Goal: Communication & Community: Answer question/provide support

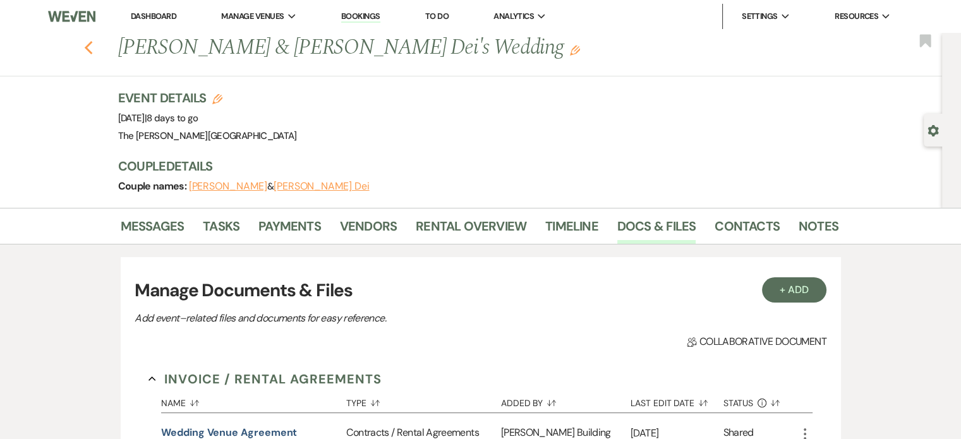
click at [94, 49] on icon "Previous" at bounding box center [88, 47] width 9 height 15
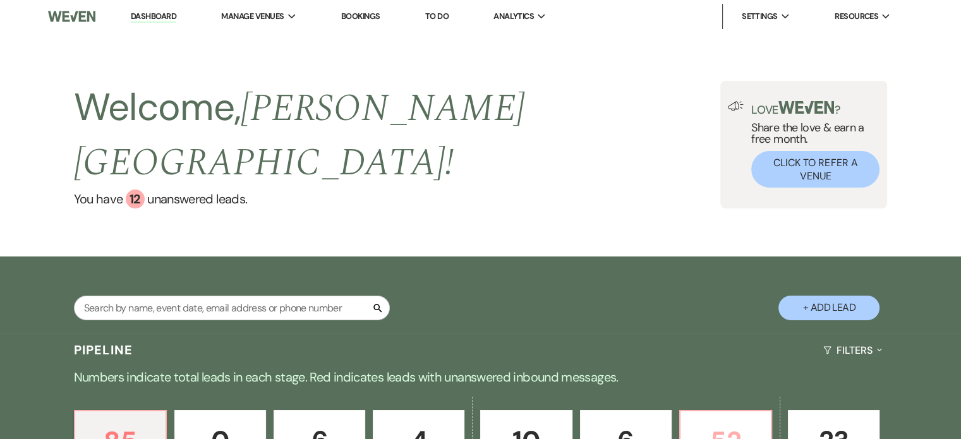
click at [704, 420] on p "52" at bounding box center [725, 441] width 75 height 42
click at [738, 420] on p "52" at bounding box center [725, 441] width 75 height 42
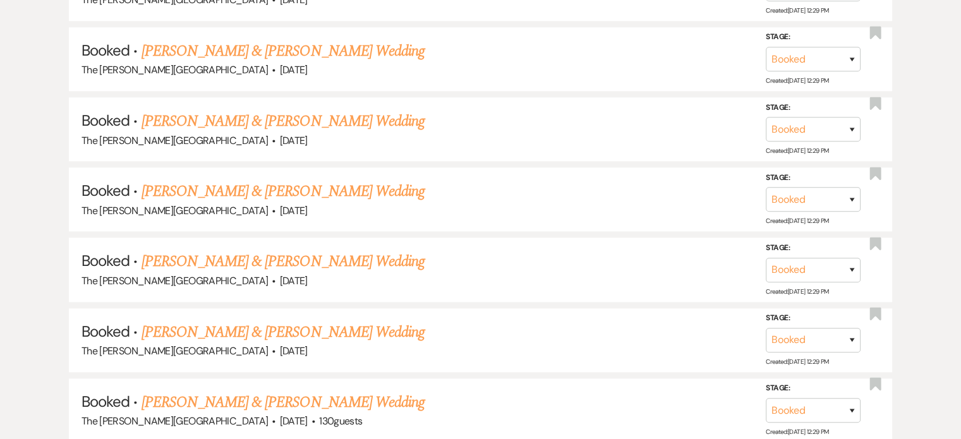
scroll to position [1364, 0]
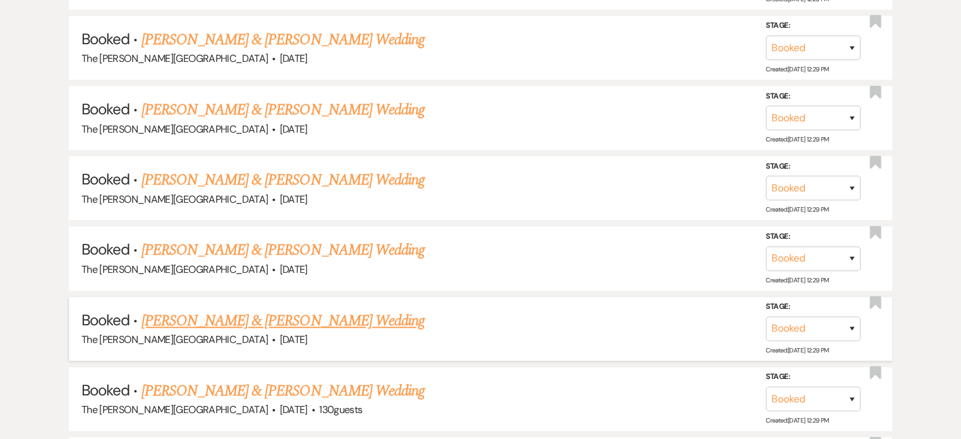
click at [361, 310] on link "Danielle Minnich & Ryan Seiler's Wedding" at bounding box center [283, 321] width 283 height 23
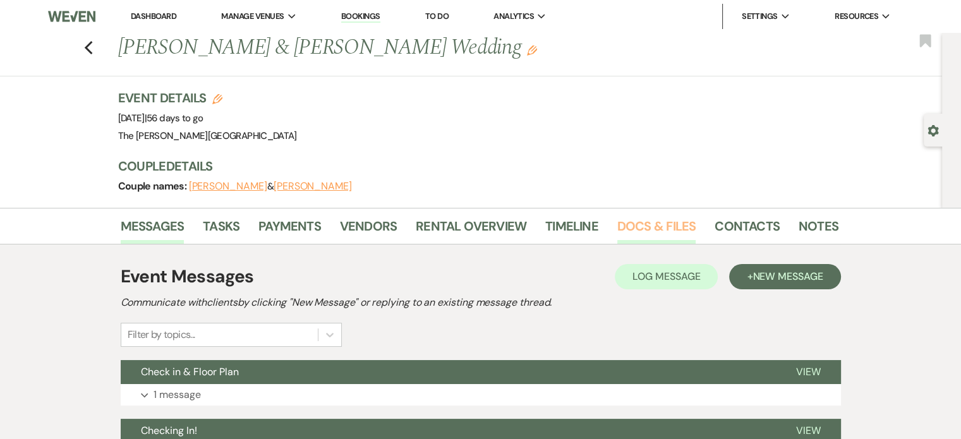
click at [643, 227] on link "Docs & Files" at bounding box center [656, 230] width 78 height 28
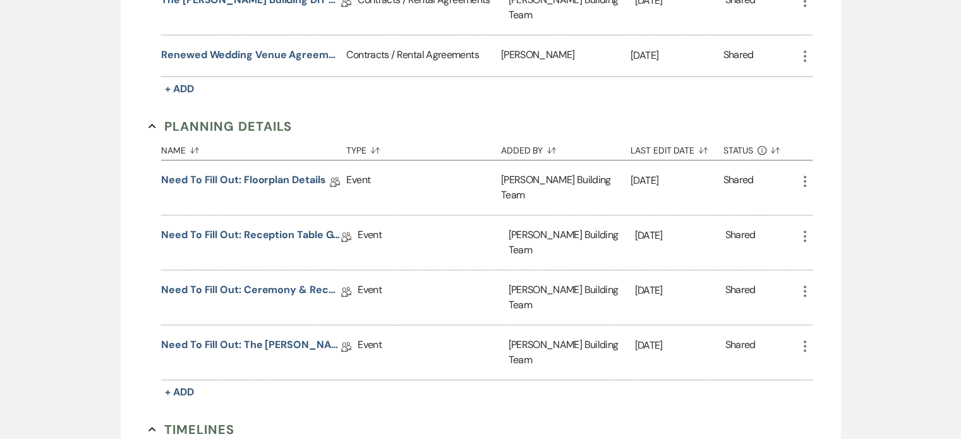
scroll to position [519, 0]
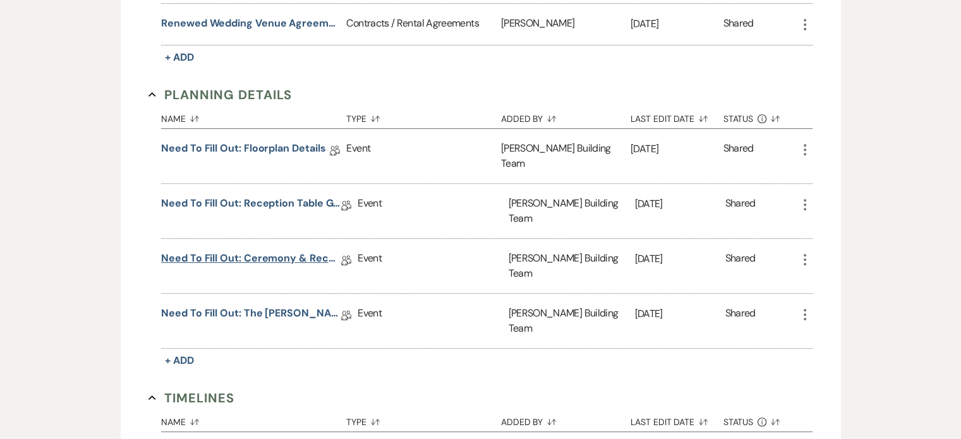
click at [289, 251] on link "Need to Fill Out: Ceremony & Reception Details" at bounding box center [251, 261] width 180 height 20
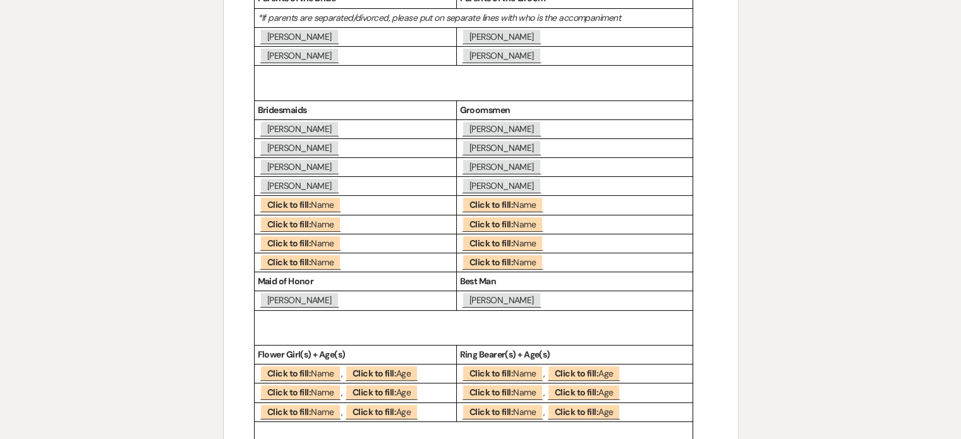
scroll to position [260, 0]
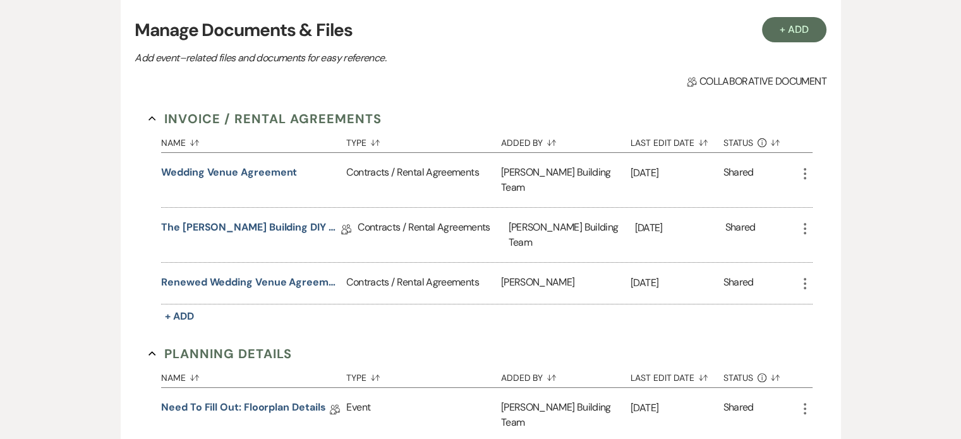
scroll to position [519, 0]
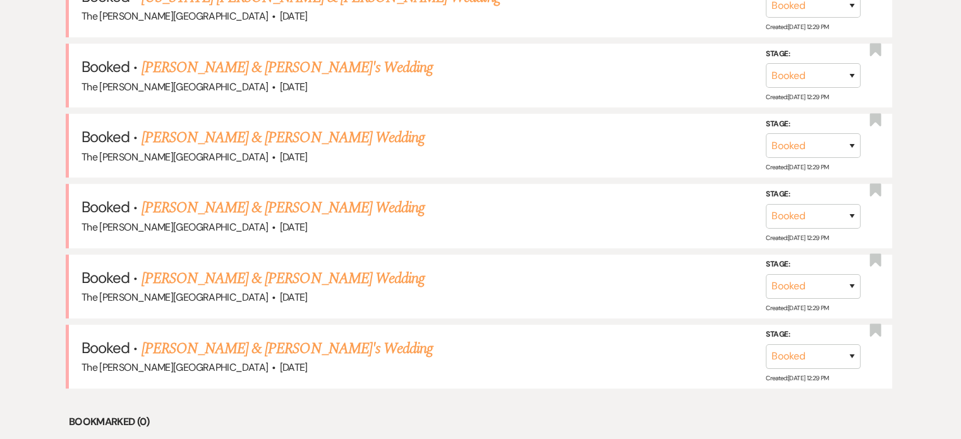
scroll to position [600, 0]
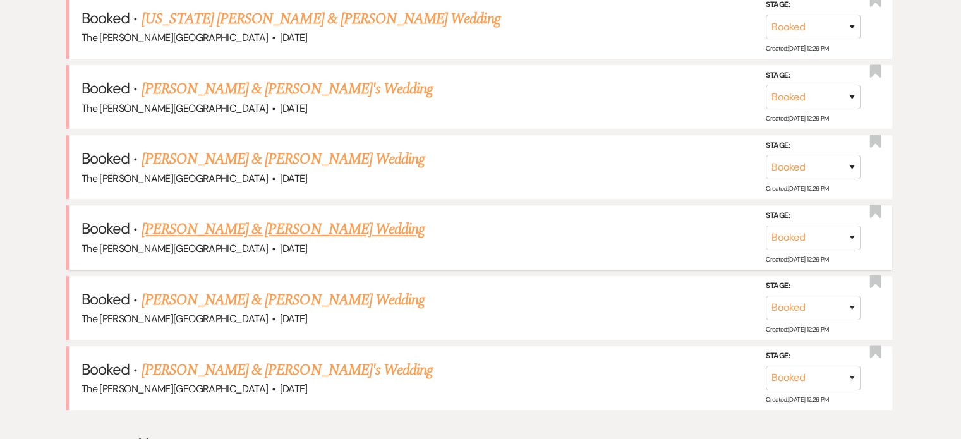
click at [366, 218] on link "Megan Soule & Kollin Robertson's Wedding" at bounding box center [283, 229] width 283 height 23
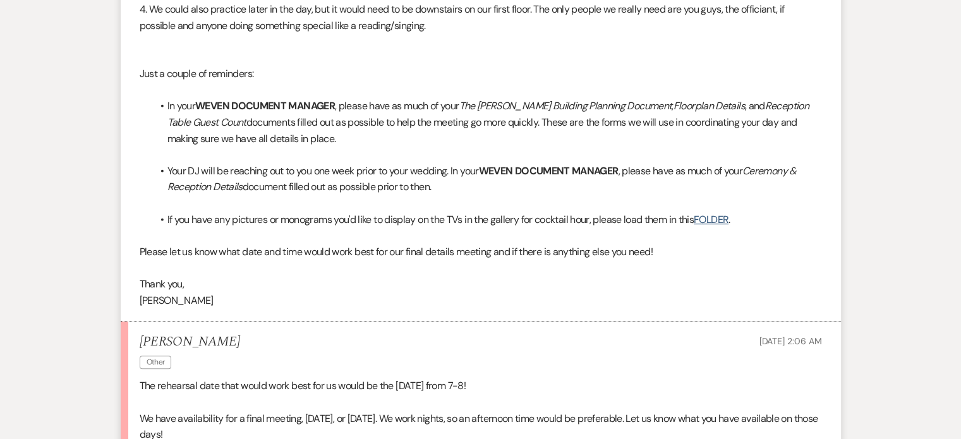
scroll to position [686, 0]
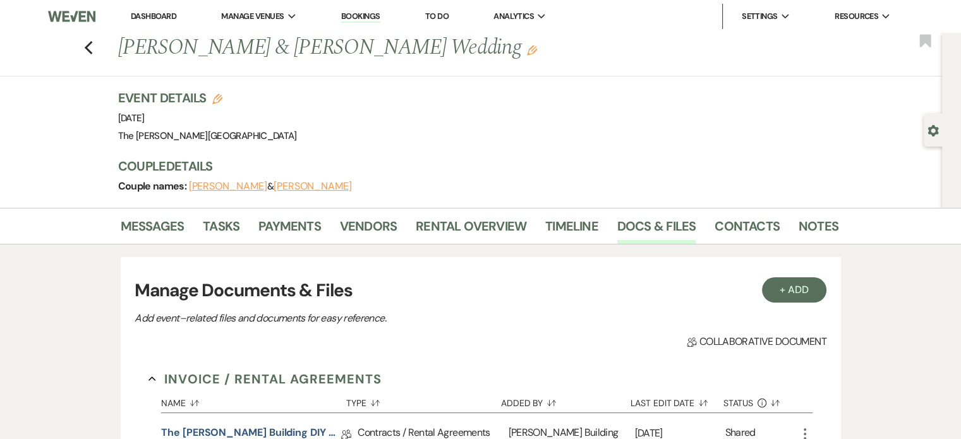
click at [356, 11] on link "Bookings" at bounding box center [360, 17] width 39 height 12
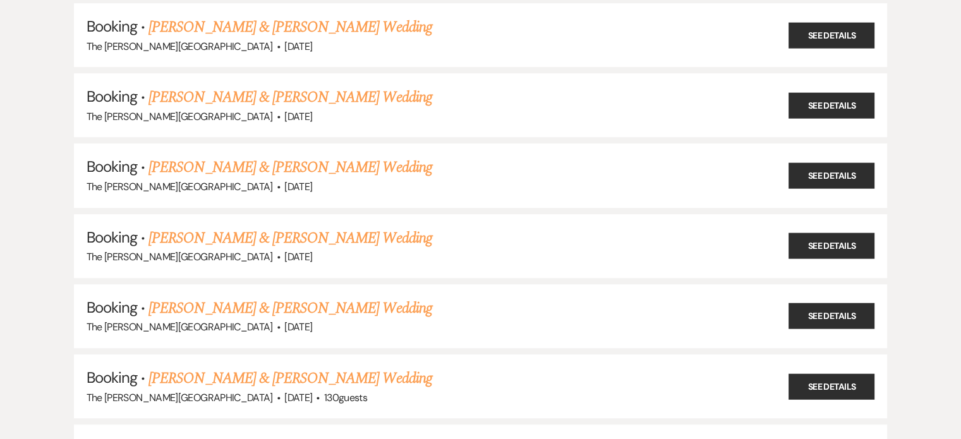
scroll to position [711, 0]
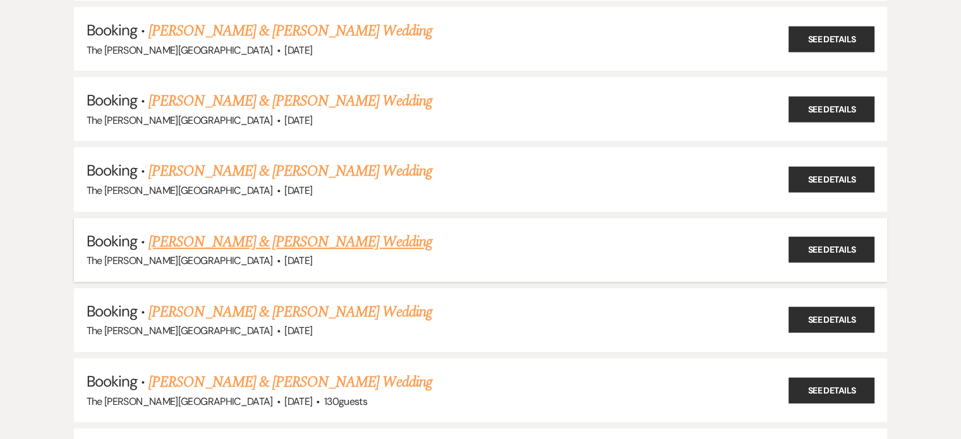
click at [366, 234] on link "Megan Soule & Kollin Robertson's Wedding" at bounding box center [290, 242] width 283 height 23
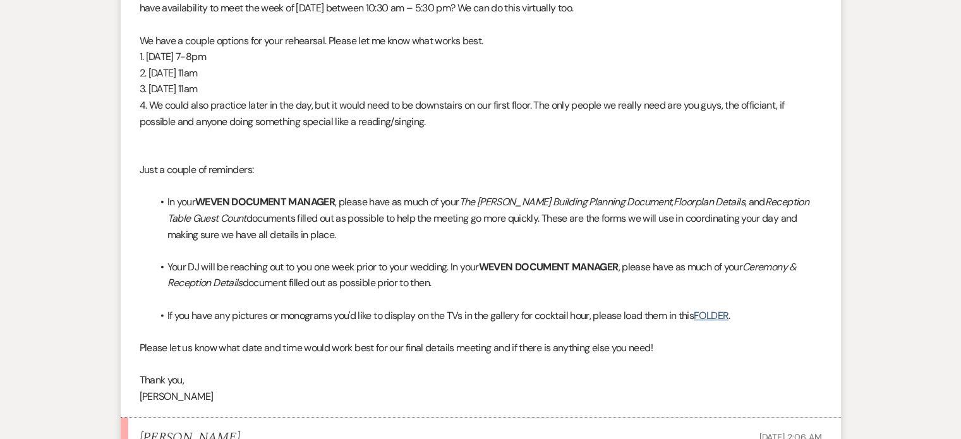
scroll to position [149, 0]
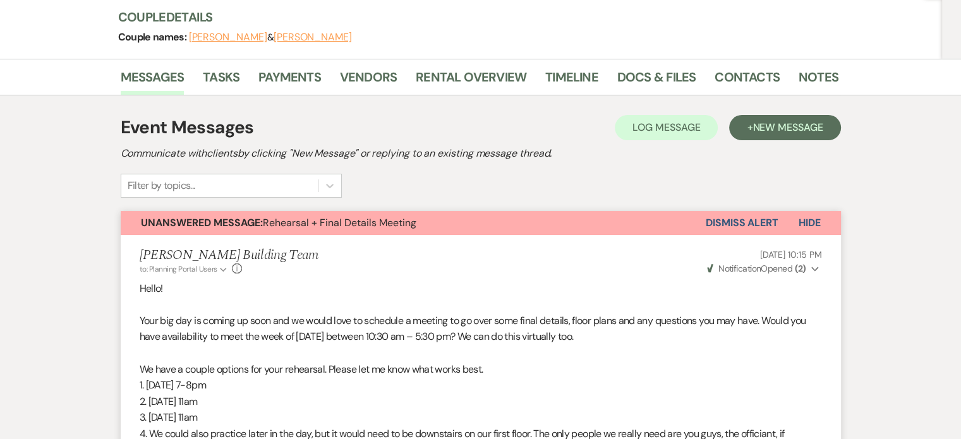
click at [224, 35] on button "Megan Soule" at bounding box center [228, 37] width 78 height 10
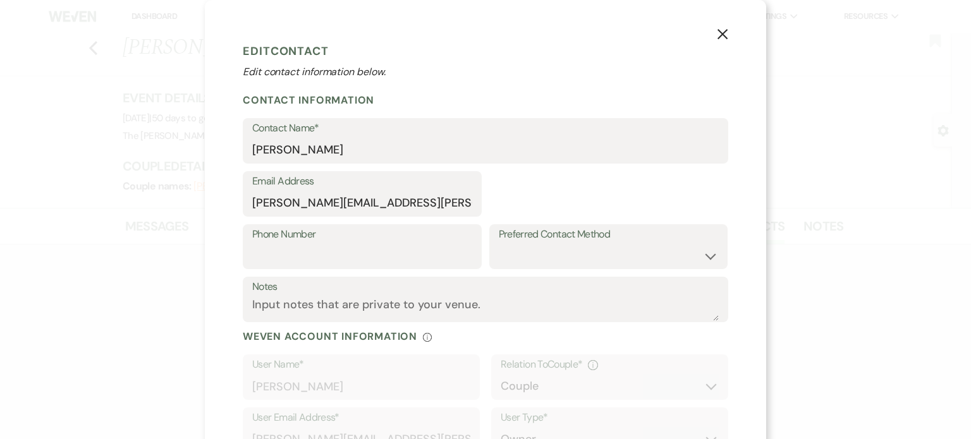
select select "1"
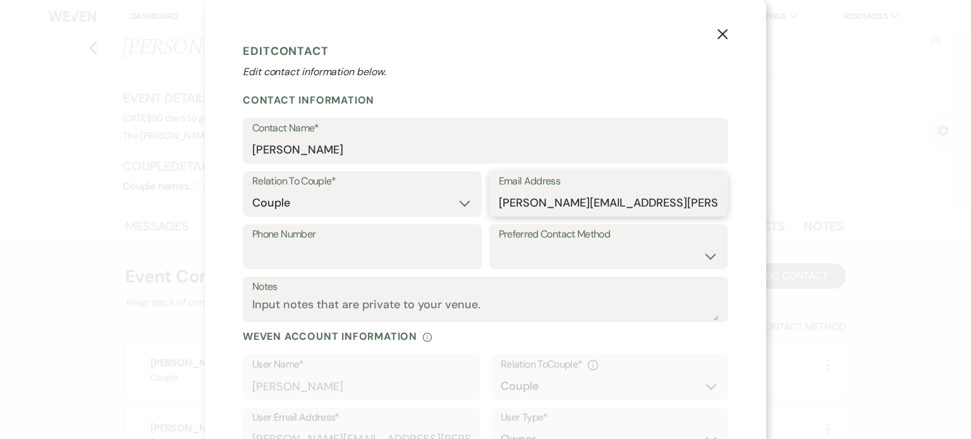
drag, startPoint x: 670, startPoint y: 205, endPoint x: 493, endPoint y: 207, distance: 176.9
click at [499, 207] on input "megan.renee.soule@gmail.com" at bounding box center [609, 203] width 220 height 25
click at [719, 33] on use "button" at bounding box center [722, 34] width 10 height 10
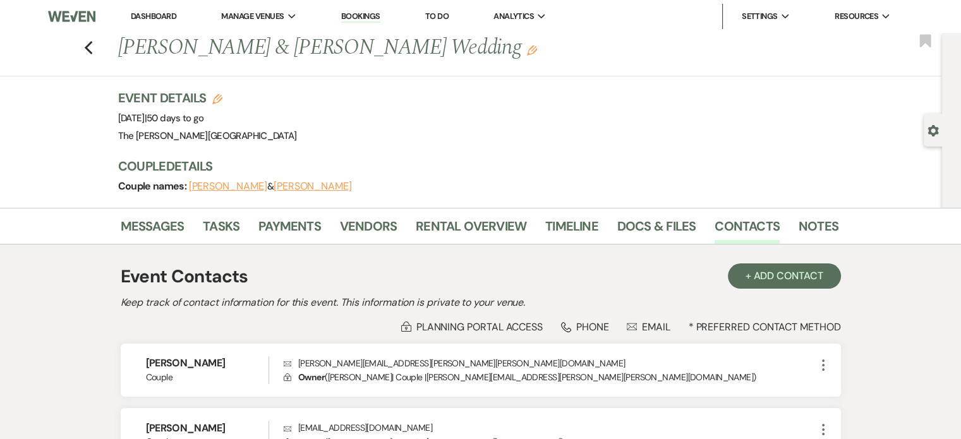
click at [282, 186] on button "Kollin Robertson" at bounding box center [313, 186] width 78 height 10
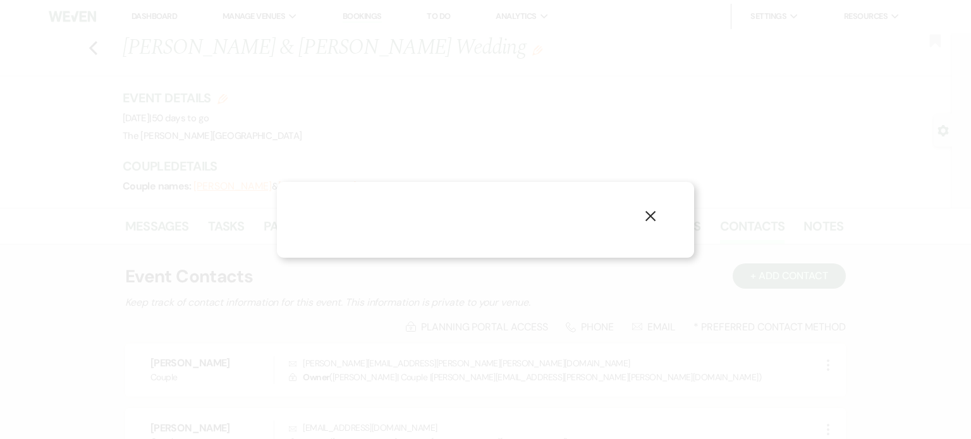
select select "1"
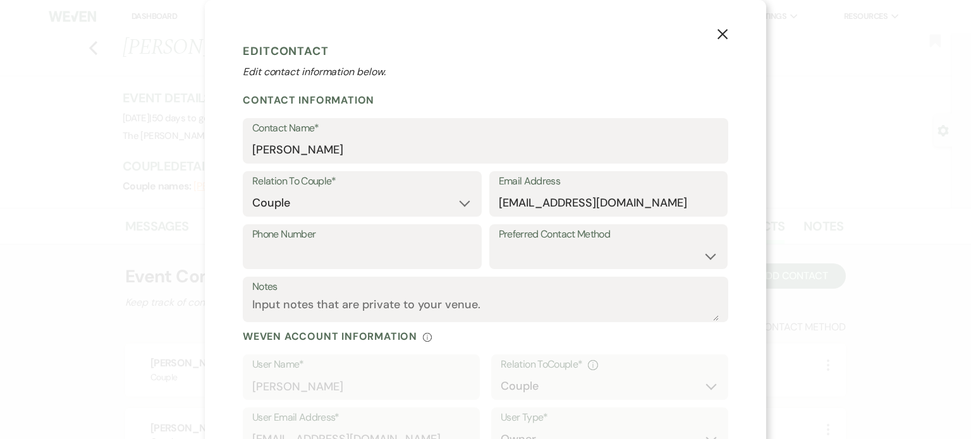
click at [833, 157] on div "X Edit Contact Edit contact information below. Contact Information Contact Name…" at bounding box center [485, 219] width 971 height 439
click at [720, 30] on icon "X" at bounding box center [722, 33] width 11 height 11
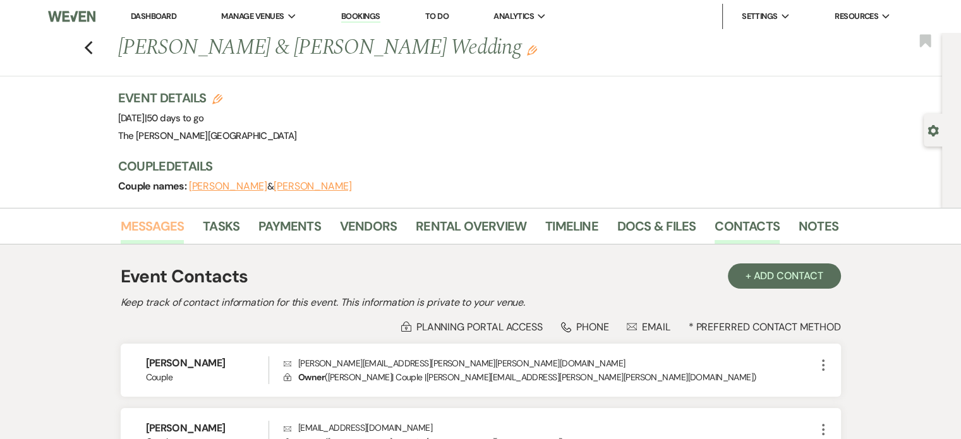
click at [147, 221] on link "Messages" at bounding box center [153, 230] width 64 height 28
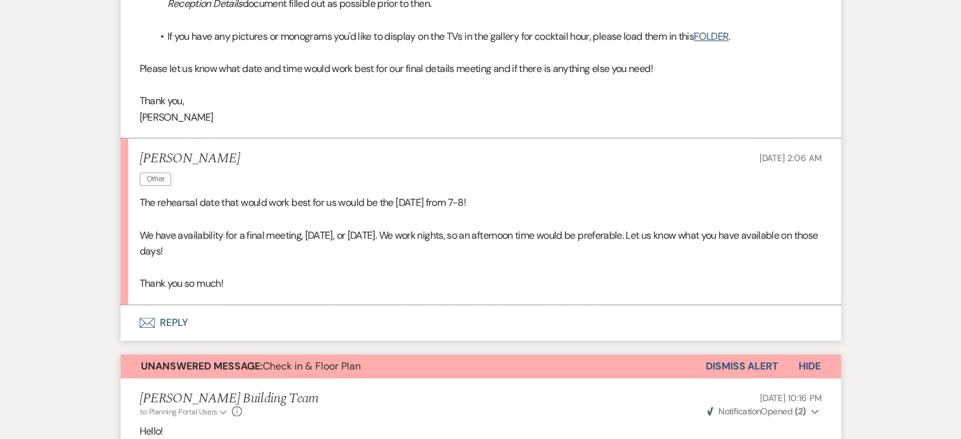
scroll to position [773, 0]
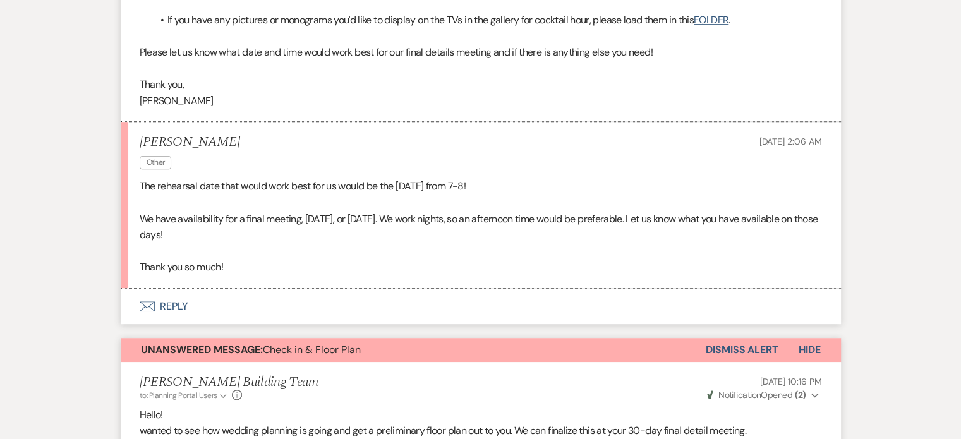
click at [172, 303] on button "Envelope Reply" at bounding box center [481, 306] width 720 height 35
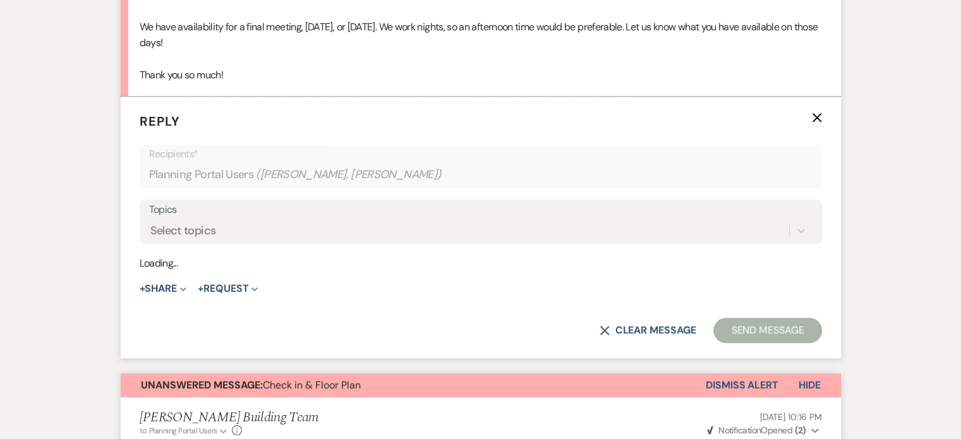
scroll to position [973, 0]
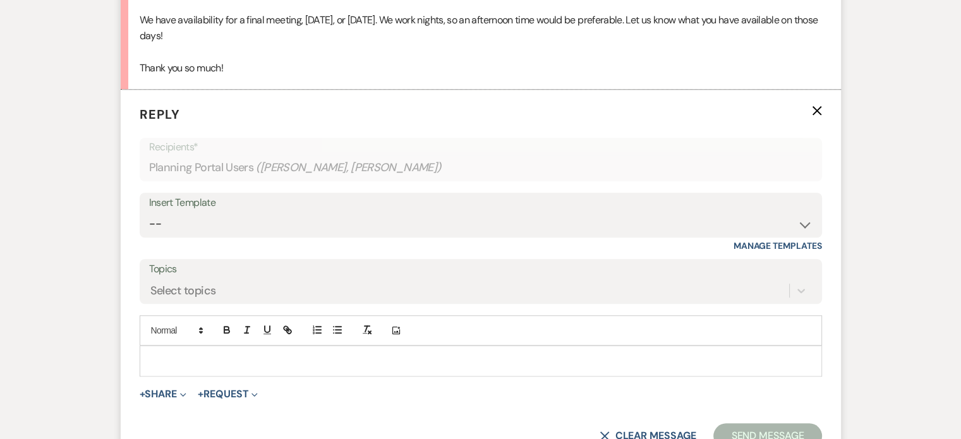
click at [245, 358] on p at bounding box center [481, 361] width 662 height 14
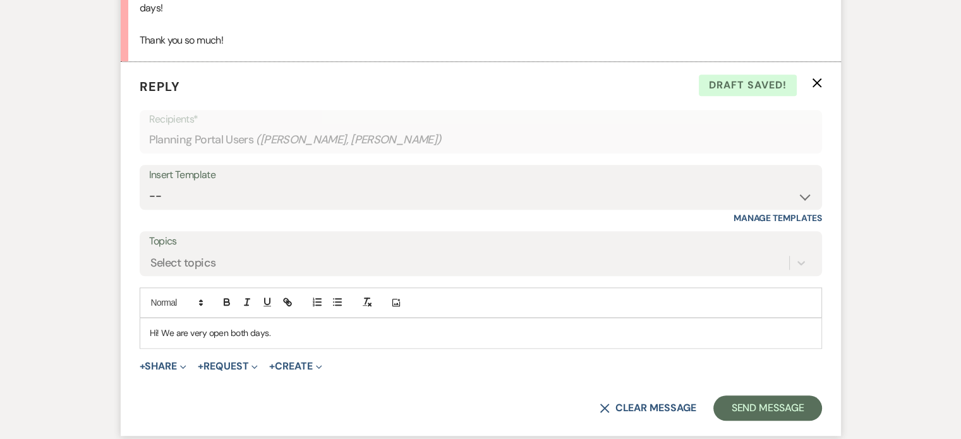
scroll to position [1006, 0]
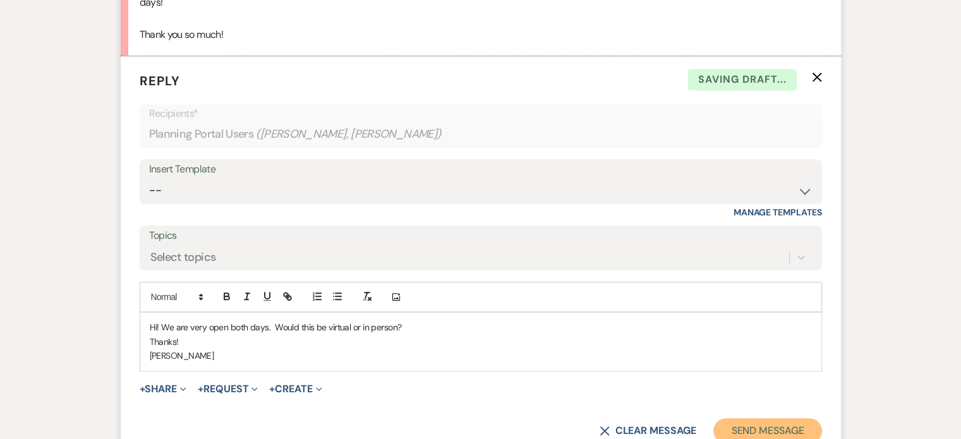
click at [785, 428] on button "Send Message" at bounding box center [767, 430] width 108 height 25
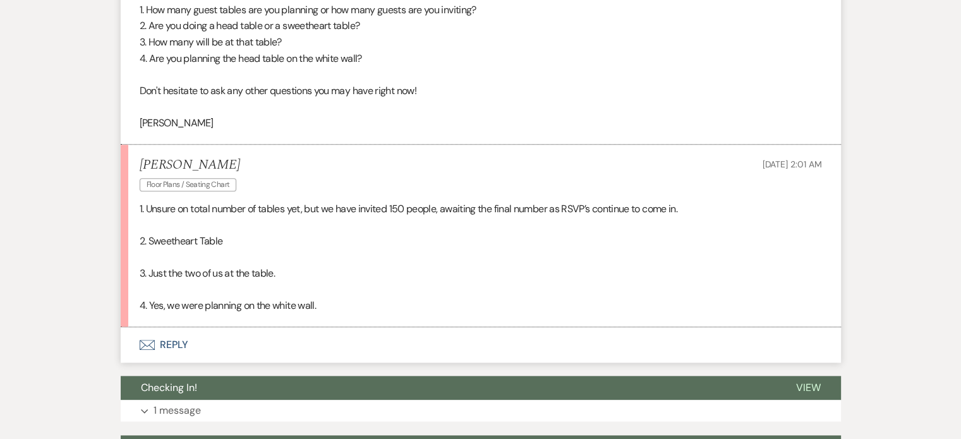
scroll to position [1294, 0]
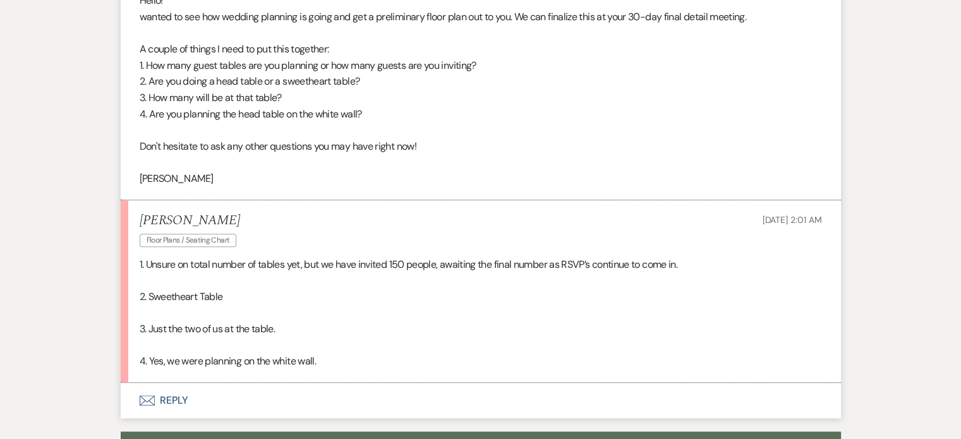
click at [177, 401] on button "Envelope Reply" at bounding box center [481, 400] width 720 height 35
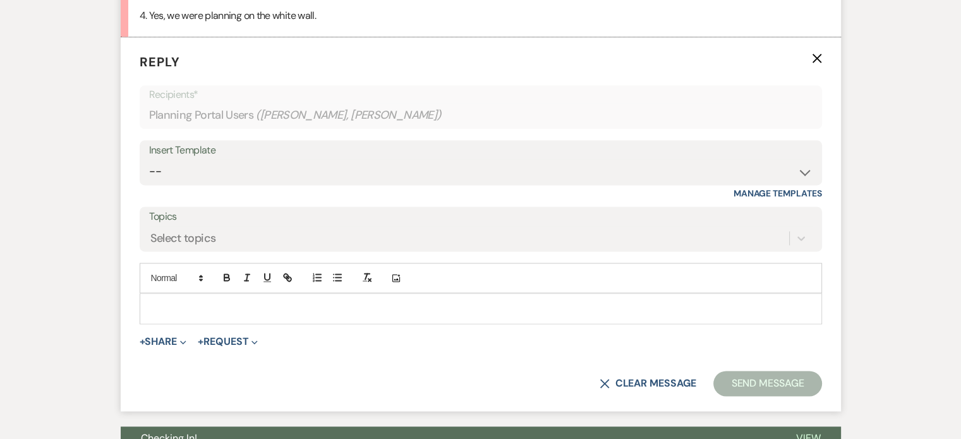
scroll to position [1643, 0]
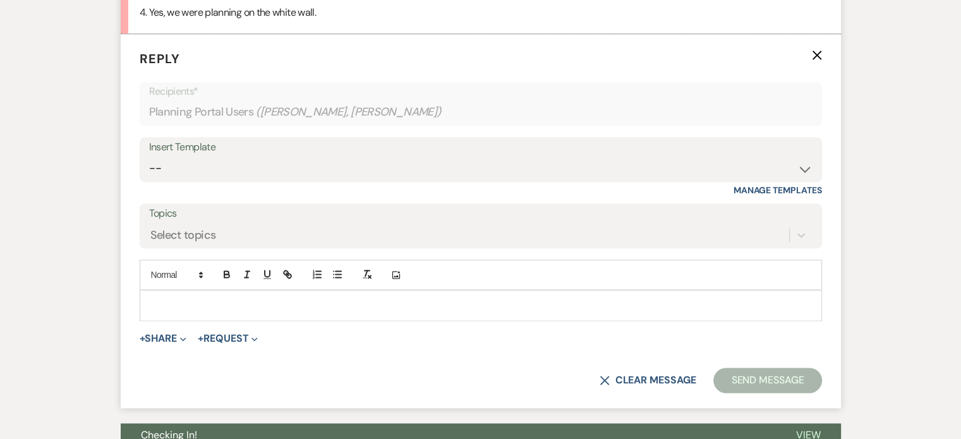
click at [197, 306] on p at bounding box center [481, 305] width 662 height 14
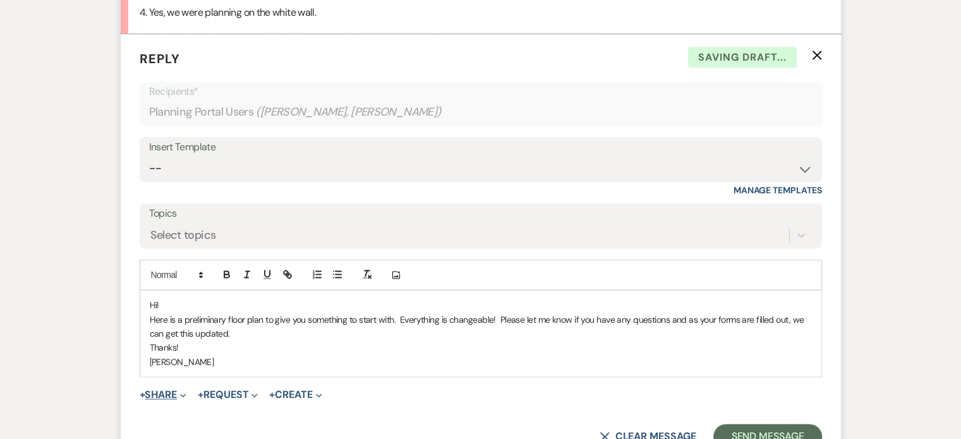
click at [178, 391] on button "+ Share Expand" at bounding box center [163, 395] width 47 height 10
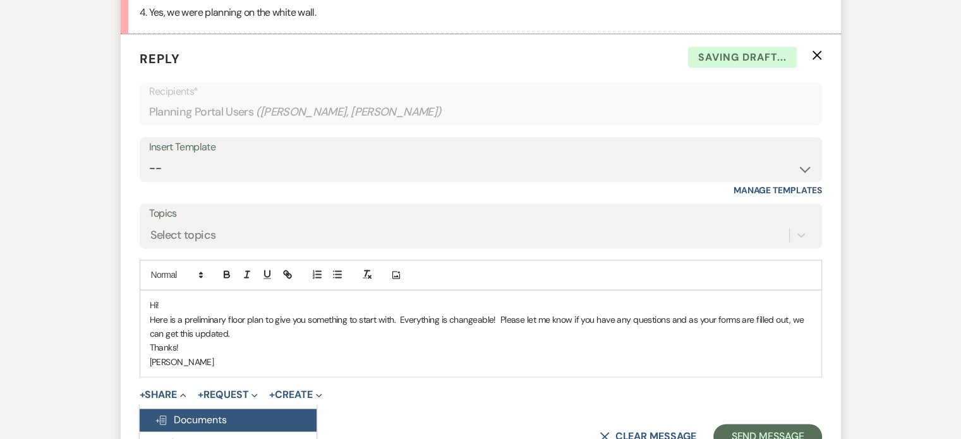
click at [188, 415] on span "Doc Upload Documents" at bounding box center [191, 419] width 72 height 13
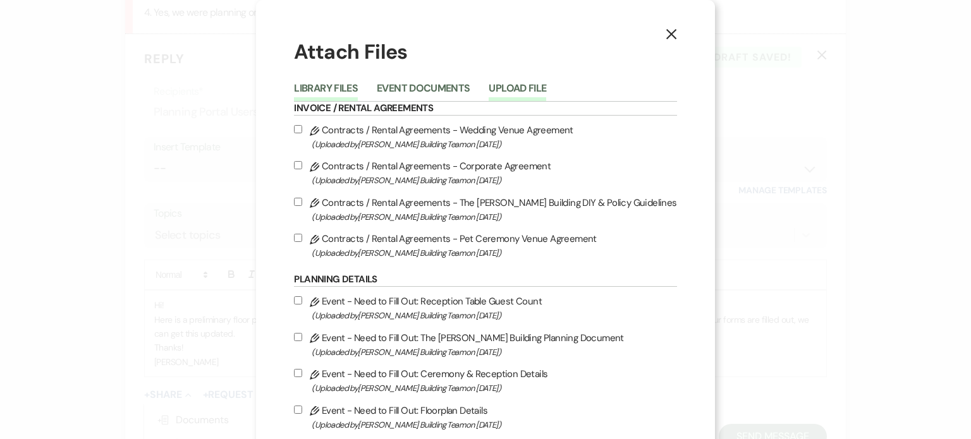
click at [511, 88] on button "Upload File" at bounding box center [517, 92] width 58 height 18
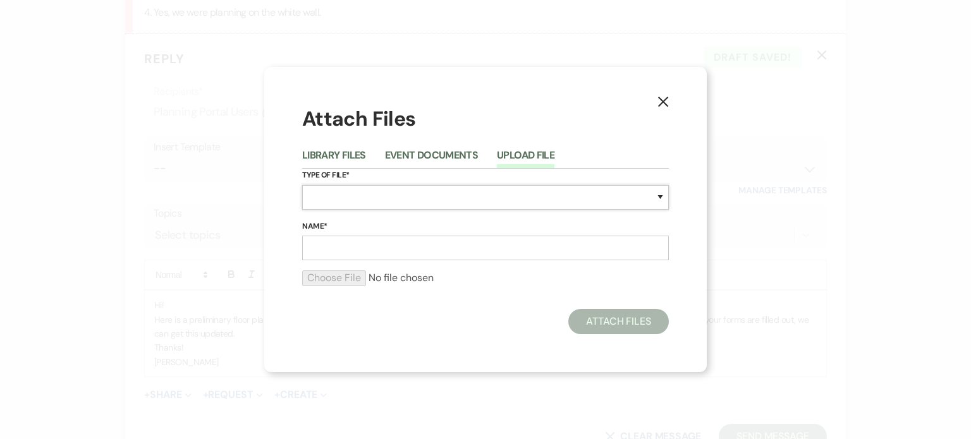
click at [478, 200] on select "Special Event Insurance Vendor Certificate of Insurance Contracts / Rental Agre…" at bounding box center [485, 197] width 367 height 25
select select "24"
click at [302, 185] on select "Special Event Insurance Vendor Certificate of Insurance Contracts / Rental Agre…" at bounding box center [485, 197] width 367 height 25
click at [422, 252] on input "Name*" at bounding box center [485, 248] width 367 height 25
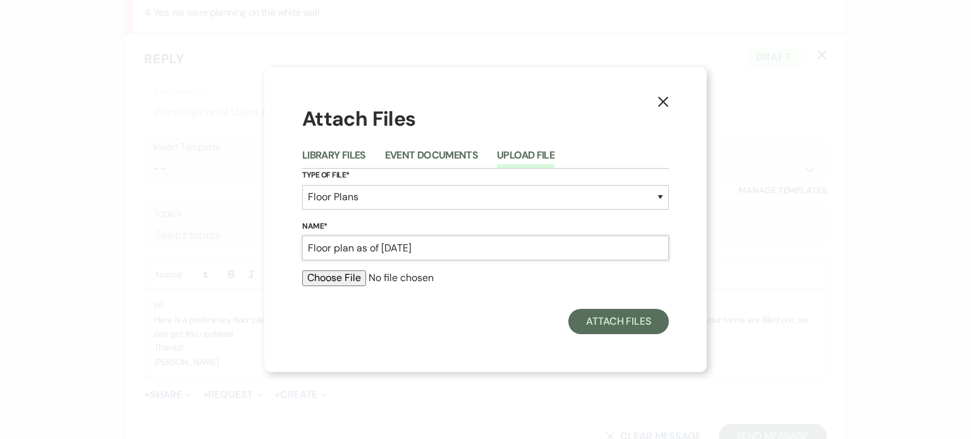
type input "Floor plan as of 09/11/25"
click at [343, 281] on input "file" at bounding box center [485, 277] width 367 height 15
type input "C:\fakepath\11-02-25 Reception.pdf"
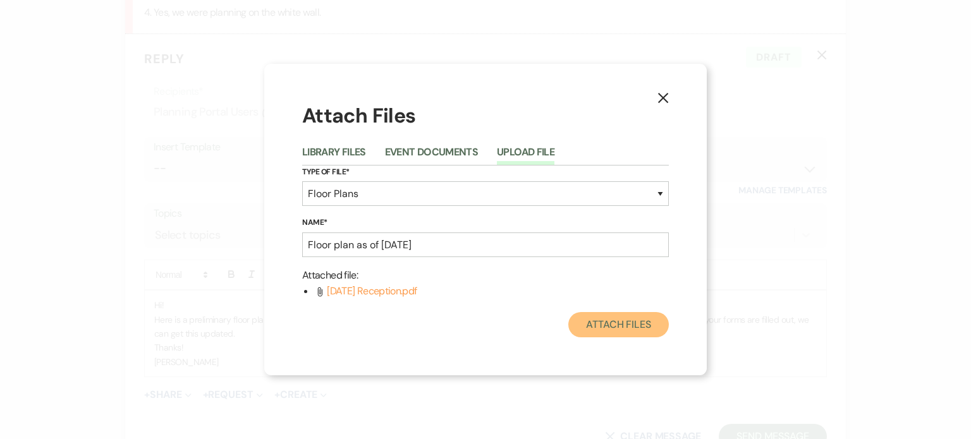
click at [619, 322] on button "Attach Files" at bounding box center [618, 324] width 100 height 25
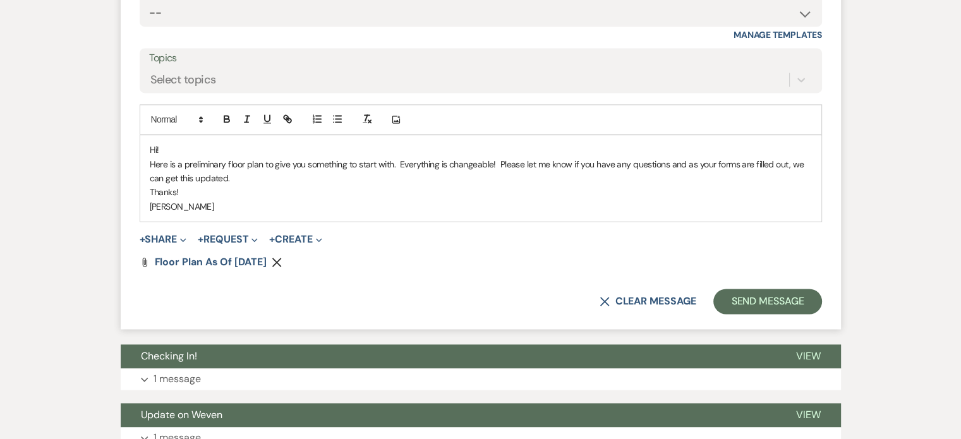
scroll to position [1845, 0]
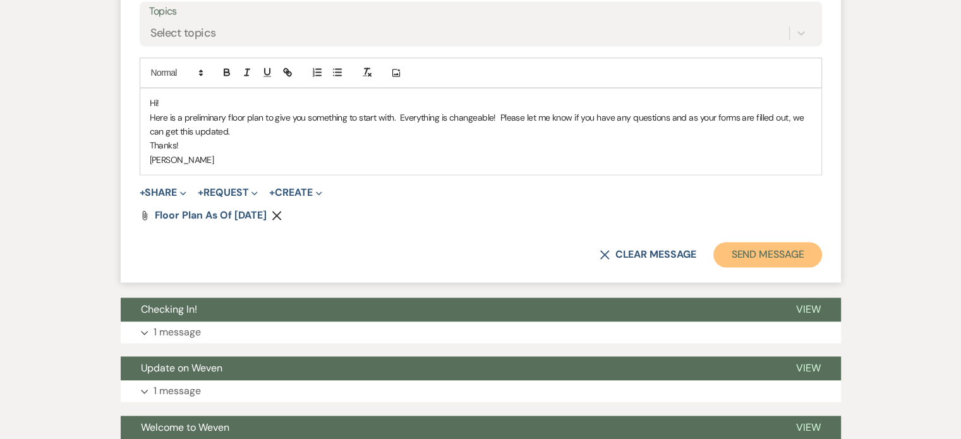
click at [790, 256] on button "Send Message" at bounding box center [767, 254] width 108 height 25
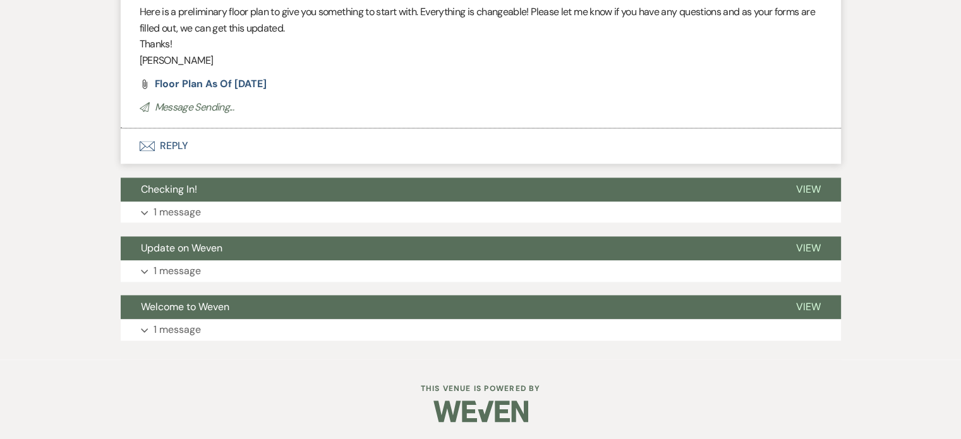
scroll to position [1718, 0]
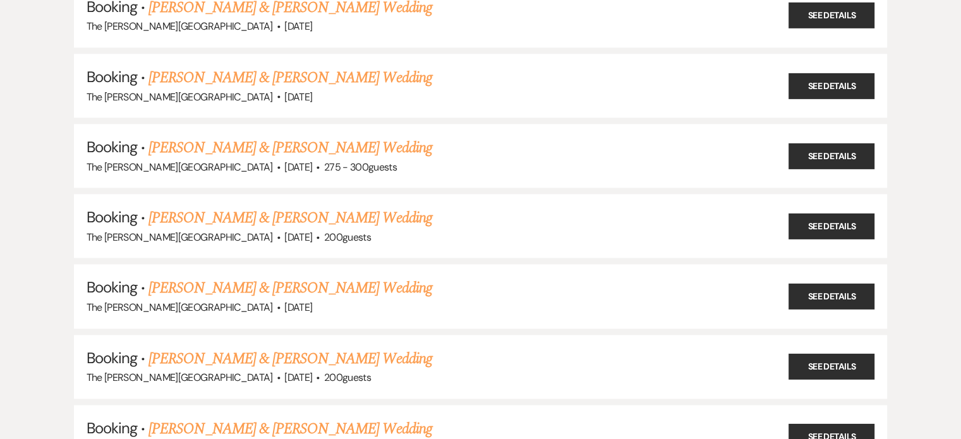
scroll to position [711, 0]
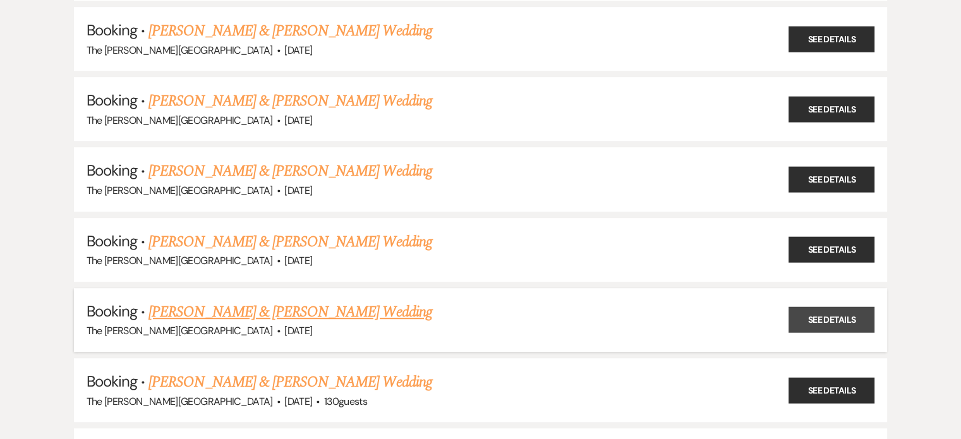
click at [847, 308] on link "See Details" at bounding box center [832, 320] width 86 height 26
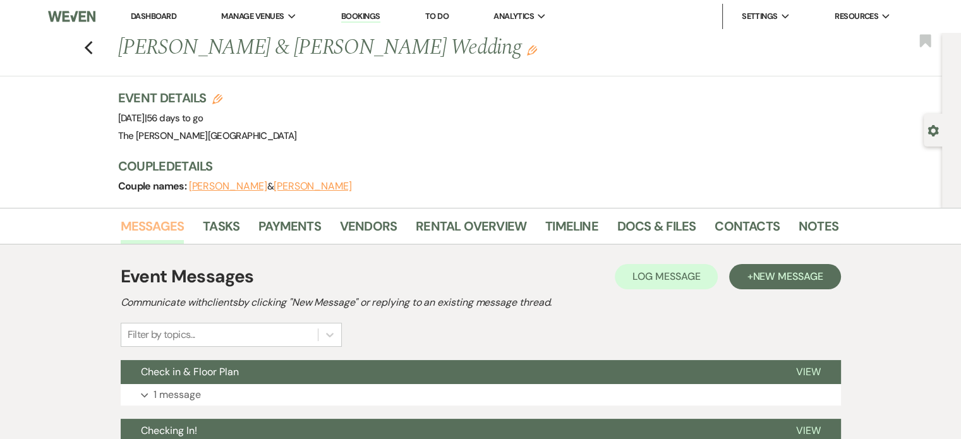
click at [153, 228] on link "Messages" at bounding box center [153, 230] width 64 height 28
click at [212, 386] on button "Expand 1 message" at bounding box center [481, 394] width 720 height 21
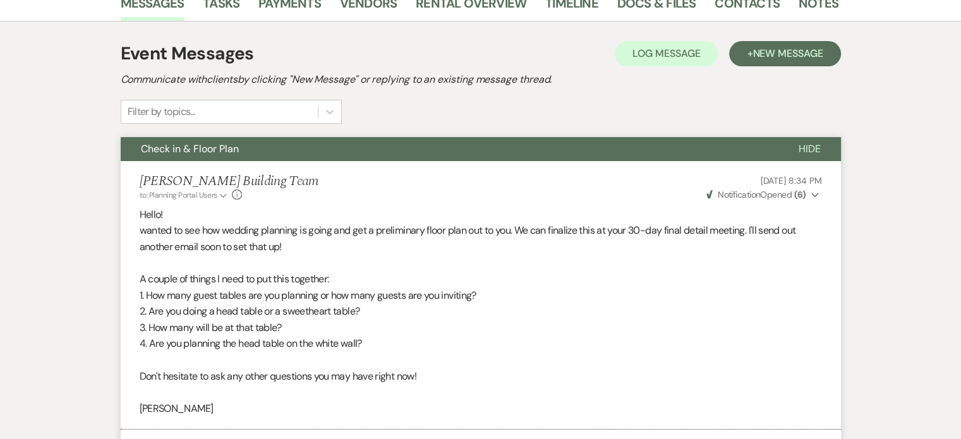
scroll to position [216, 0]
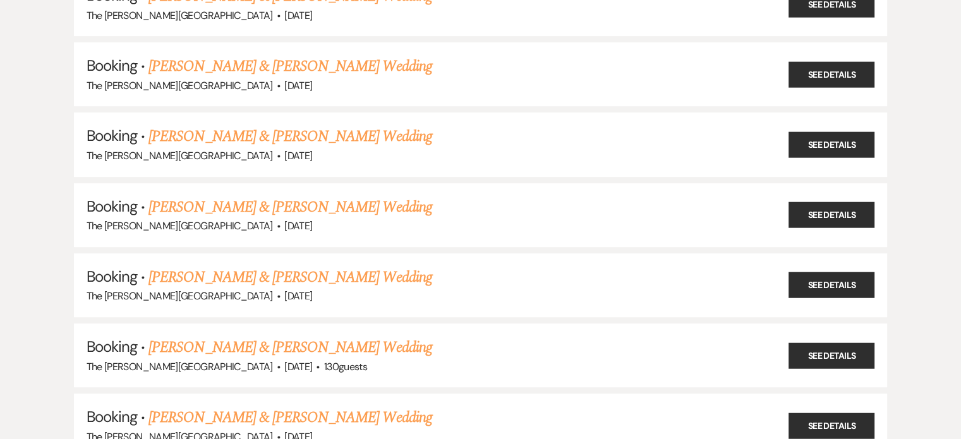
scroll to position [768, 0]
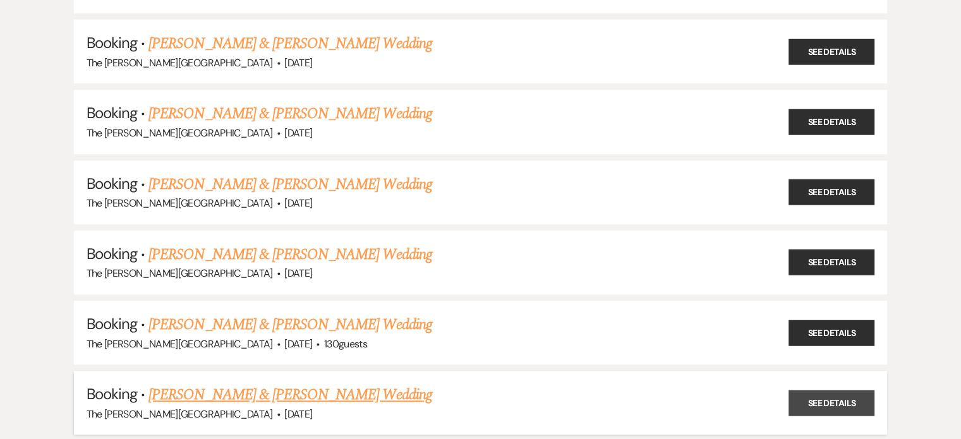
click at [835, 393] on link "See Details" at bounding box center [832, 403] width 86 height 26
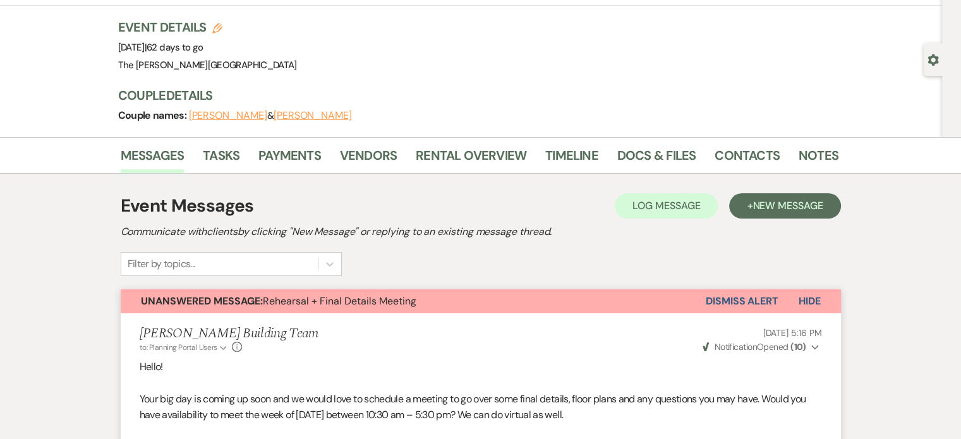
scroll to position [34, 0]
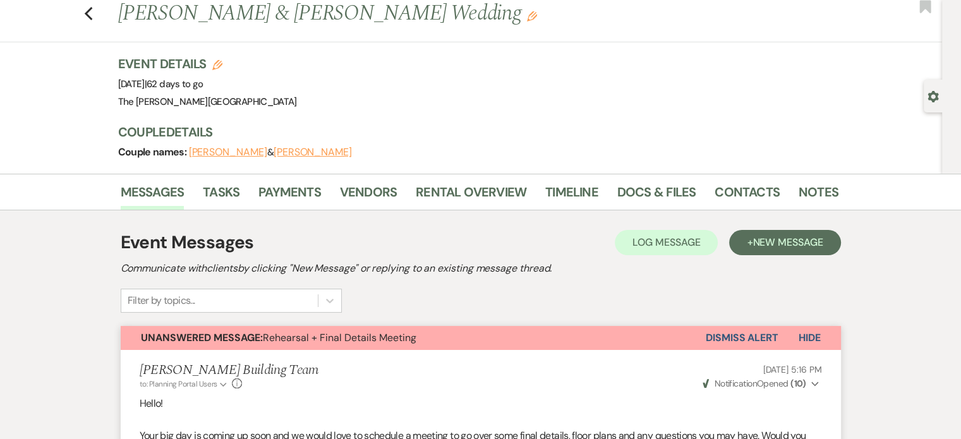
click at [303, 149] on button "Kyle Koett" at bounding box center [313, 152] width 78 height 10
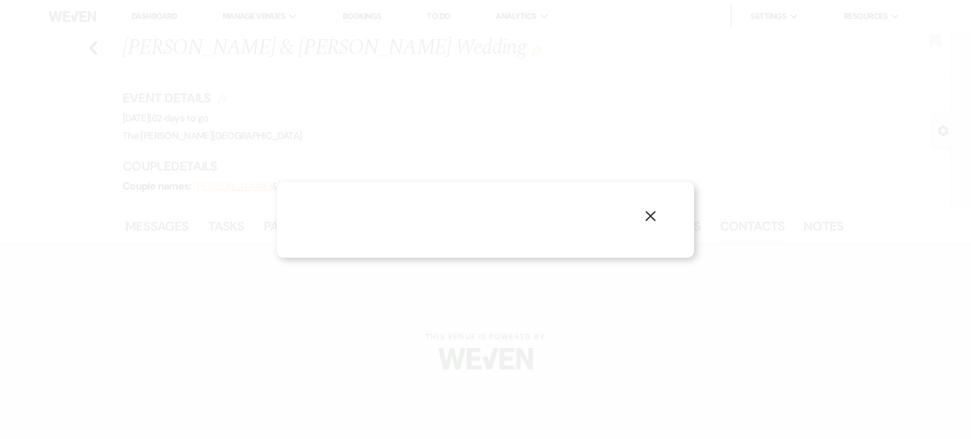
select select "1"
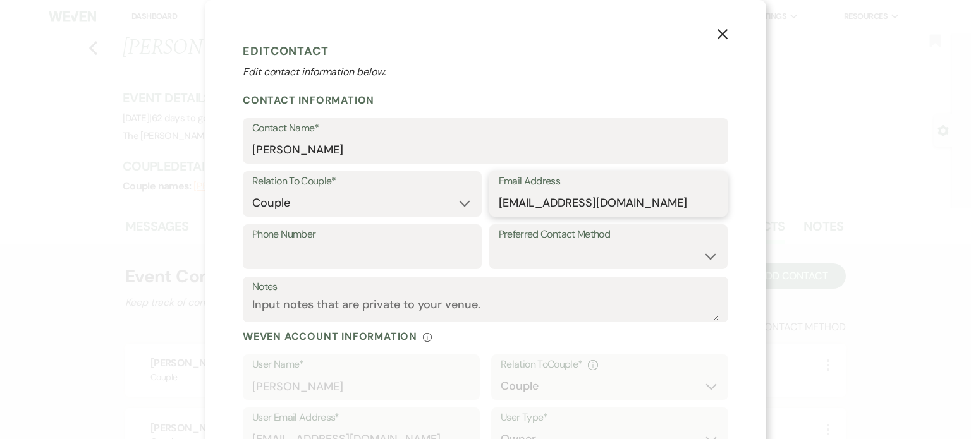
click at [513, 202] on input "kylekoett@gmail.com" at bounding box center [609, 203] width 220 height 25
click at [722, 37] on icon "X" at bounding box center [722, 33] width 11 height 11
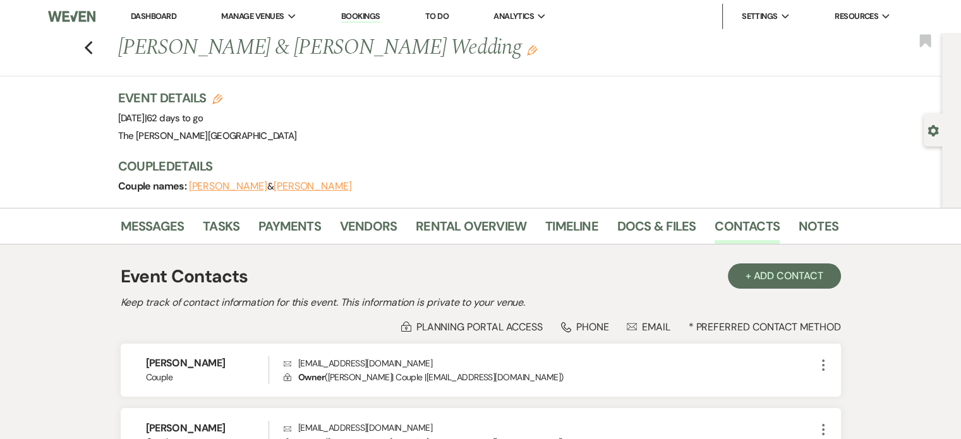
scroll to position [768, 0]
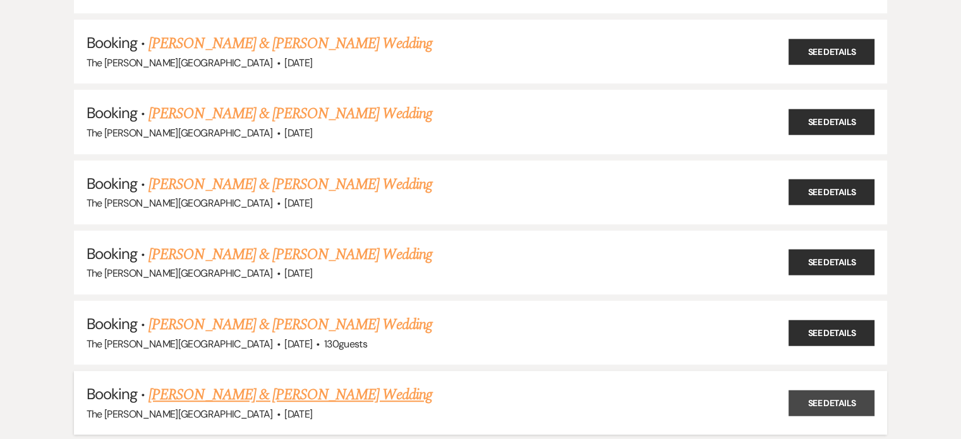
click at [820, 392] on link "See Details" at bounding box center [832, 403] width 86 height 26
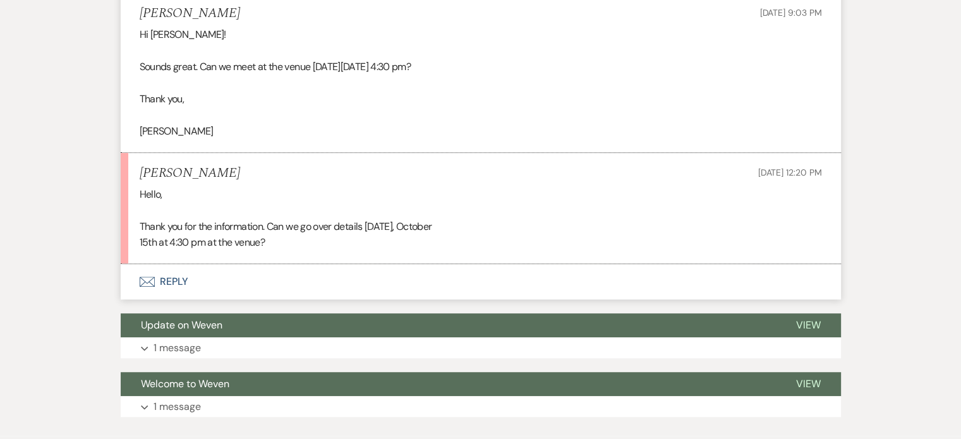
scroll to position [786, 0]
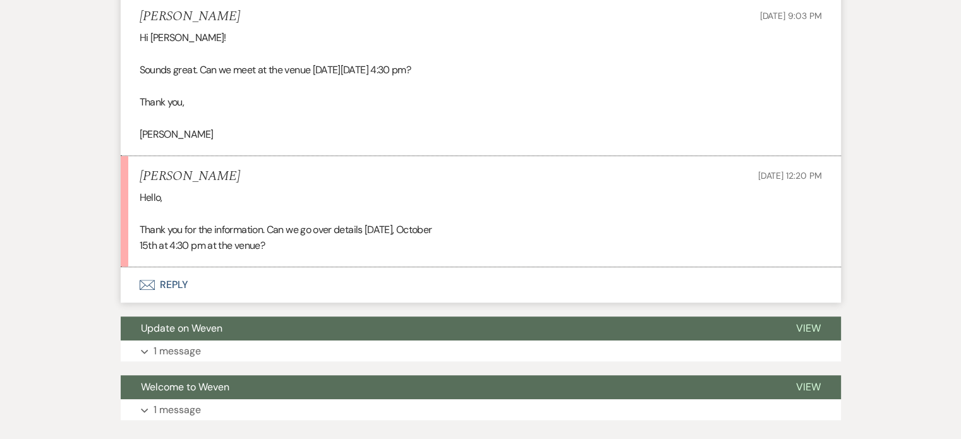
click at [177, 281] on button "Envelope Reply" at bounding box center [481, 284] width 720 height 35
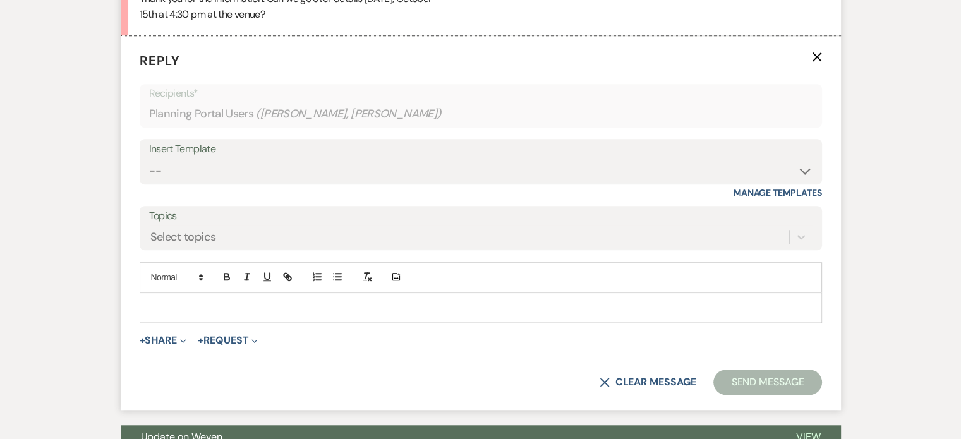
scroll to position [1019, 0]
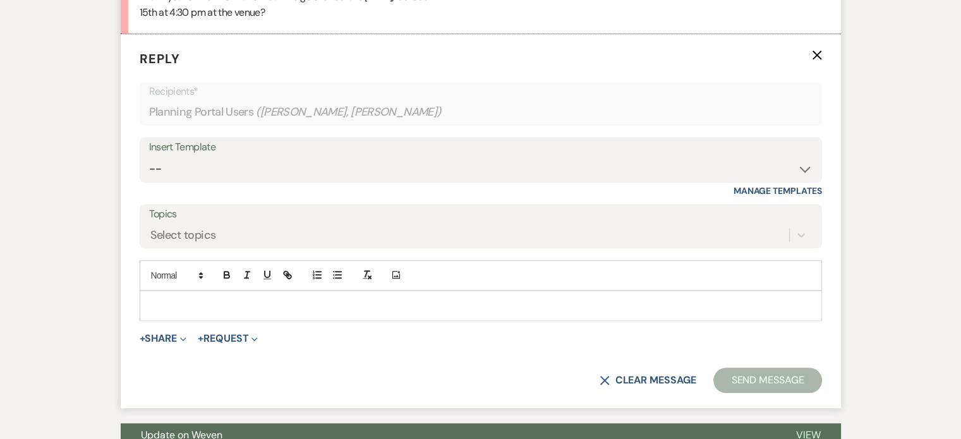
click at [182, 303] on p at bounding box center [481, 306] width 662 height 14
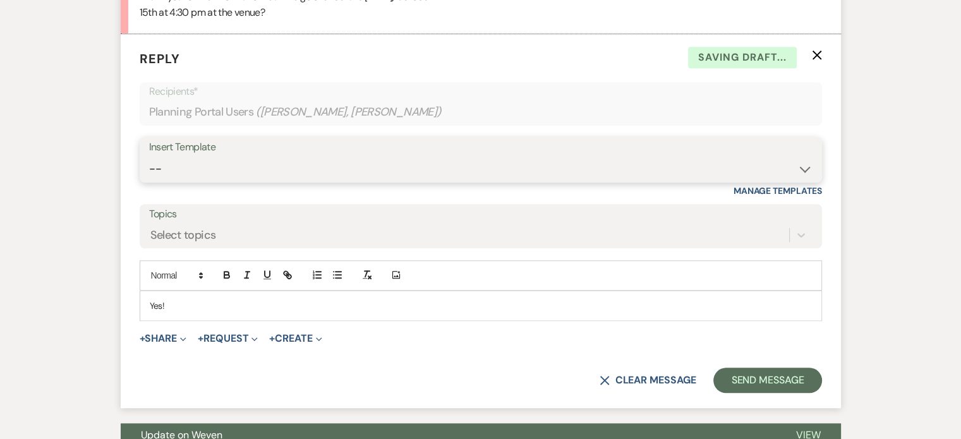
click at [804, 165] on select "-- Weven Planning Portal Introduction (Booked Events) Initial Inquiry Response …" at bounding box center [481, 169] width 664 height 25
select select "5705"
click at [149, 157] on select "-- Weven Planning Portal Introduction (Booked Events) Initial Inquiry Response …" at bounding box center [481, 169] width 664 height 25
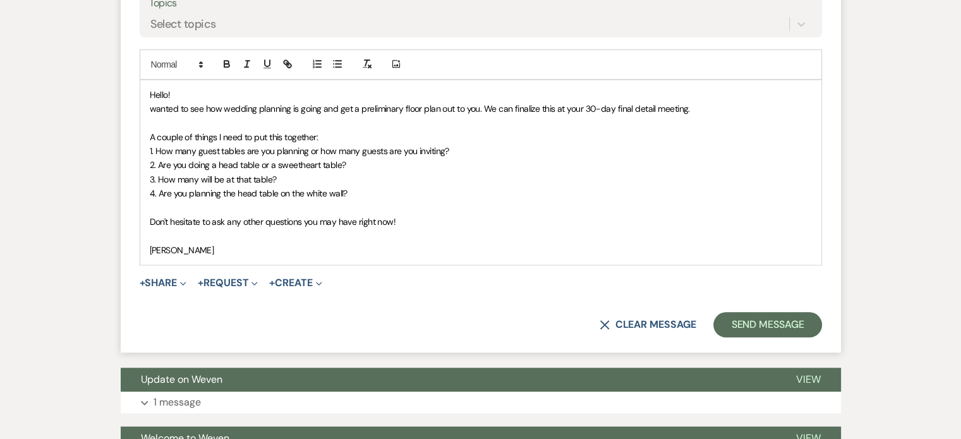
scroll to position [1178, 0]
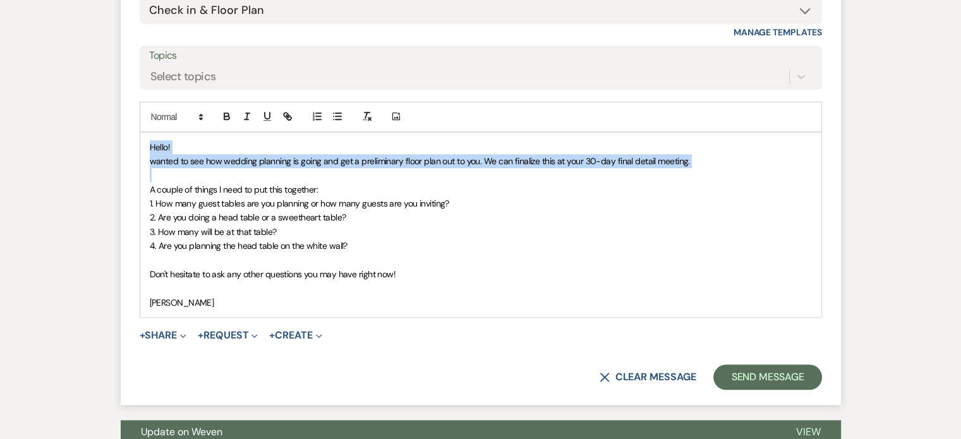
drag, startPoint x: 157, startPoint y: 170, endPoint x: 144, endPoint y: 149, distance: 25.3
click at [144, 149] on div "Hello! wanted to see how wedding planning is going and get a preliminary floor …" at bounding box center [480, 225] width 681 height 185
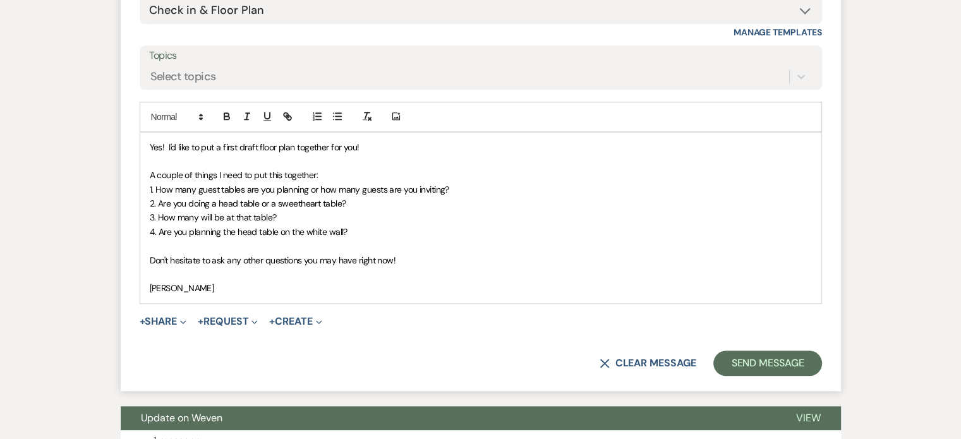
click at [294, 174] on span "A couple of things I need to put this together:" at bounding box center [234, 174] width 169 height 11
click at [166, 142] on span "Yes! I'd like to put a first draft floor plan together for you!" at bounding box center [255, 147] width 210 height 11
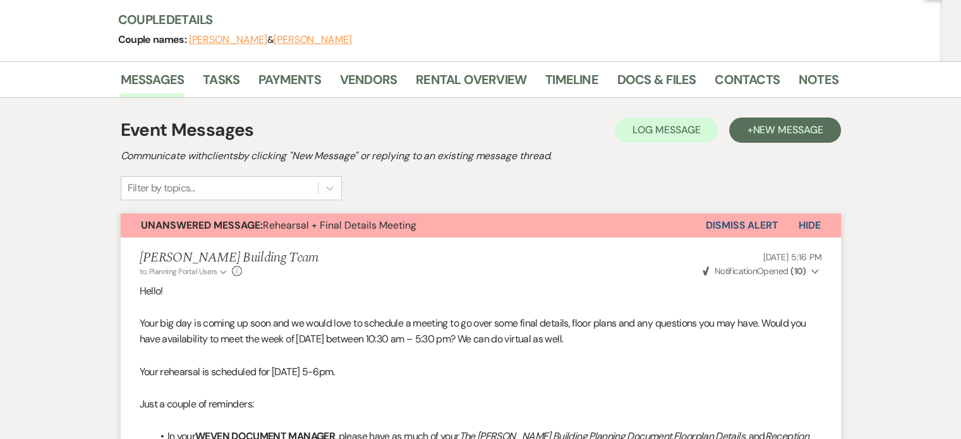
scroll to position [140, 0]
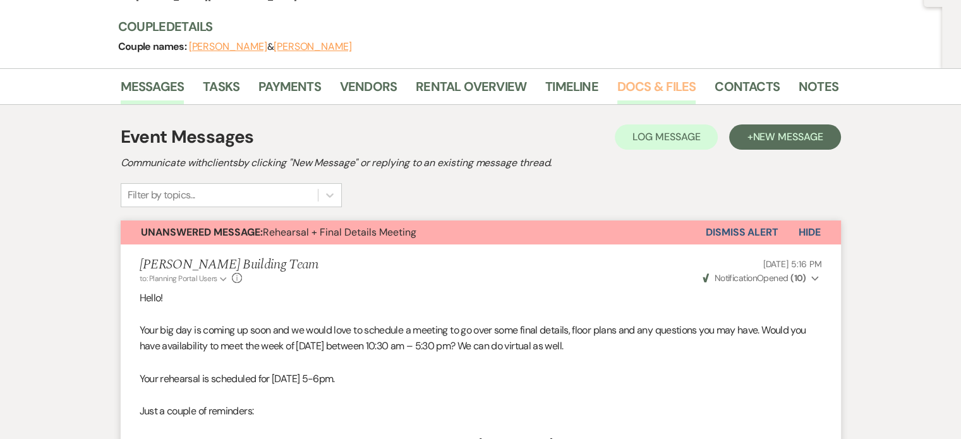
click at [663, 85] on link "Docs & Files" at bounding box center [656, 90] width 78 height 28
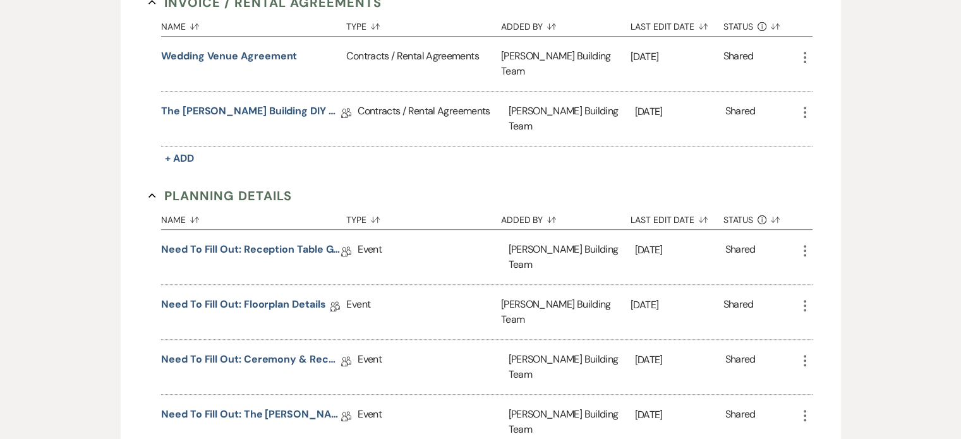
scroll to position [375, 0]
click at [281, 408] on link "Need to Fill Out: The [PERSON_NAME] Building Planning Document" at bounding box center [251, 418] width 180 height 20
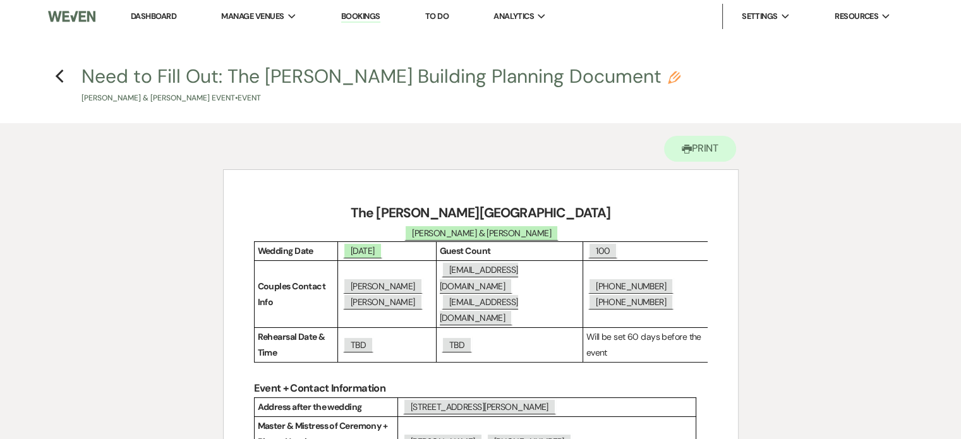
scroll to position [375, 0]
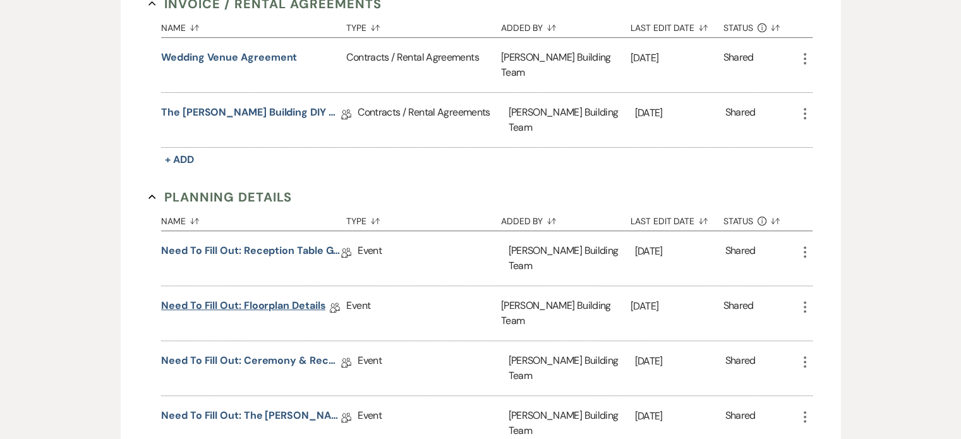
click at [278, 298] on link "Need to Fill Out: Floorplan Details" at bounding box center [243, 308] width 164 height 20
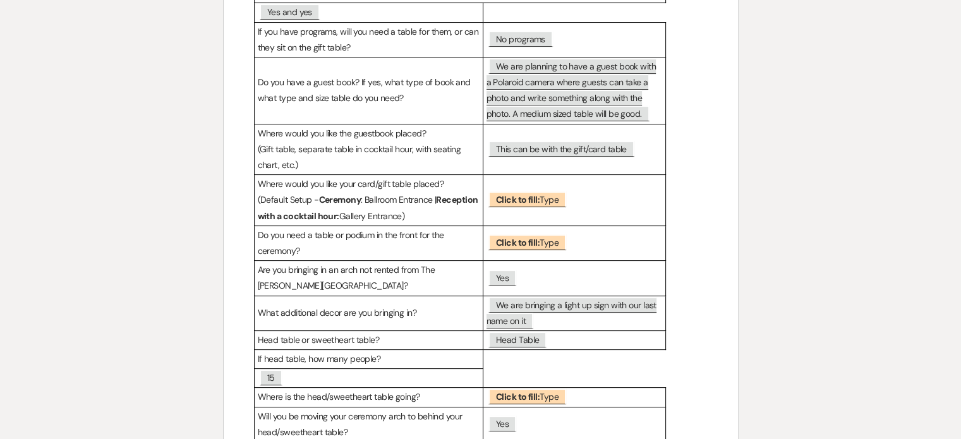
scroll to position [224, 0]
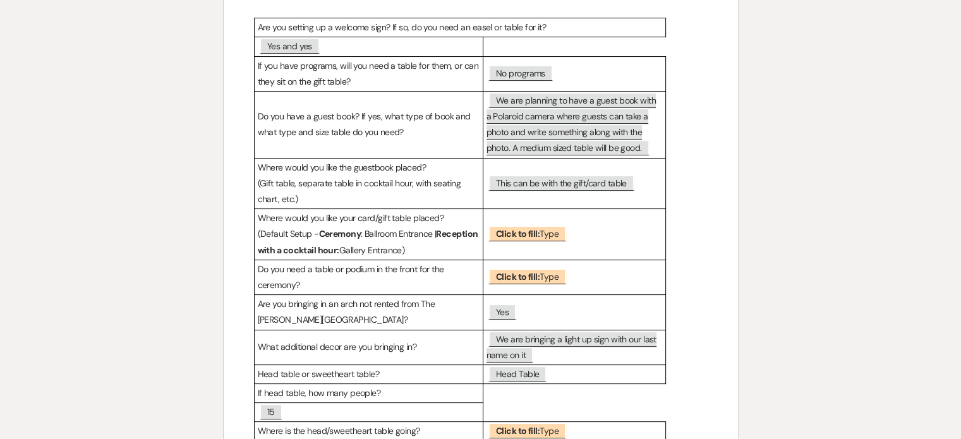
scroll to position [375, 0]
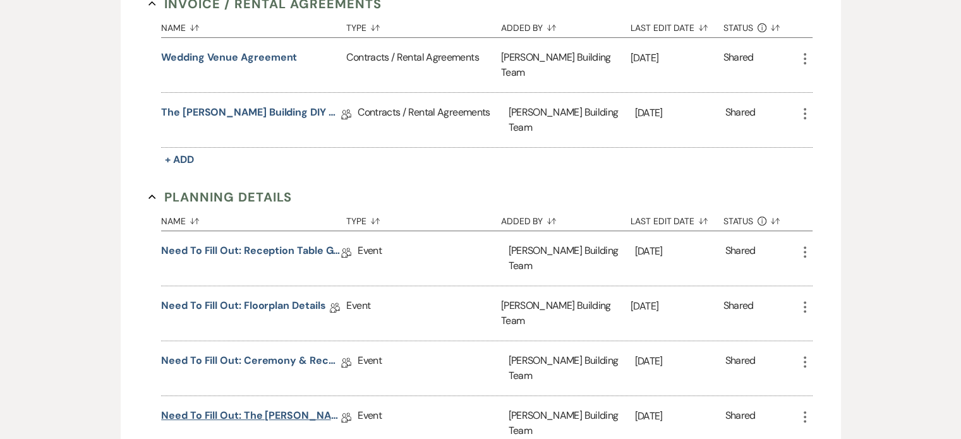
click at [277, 408] on link "Need to Fill Out: The [PERSON_NAME] Building Planning Document" at bounding box center [251, 418] width 180 height 20
